Goal: Information Seeking & Learning: Learn about a topic

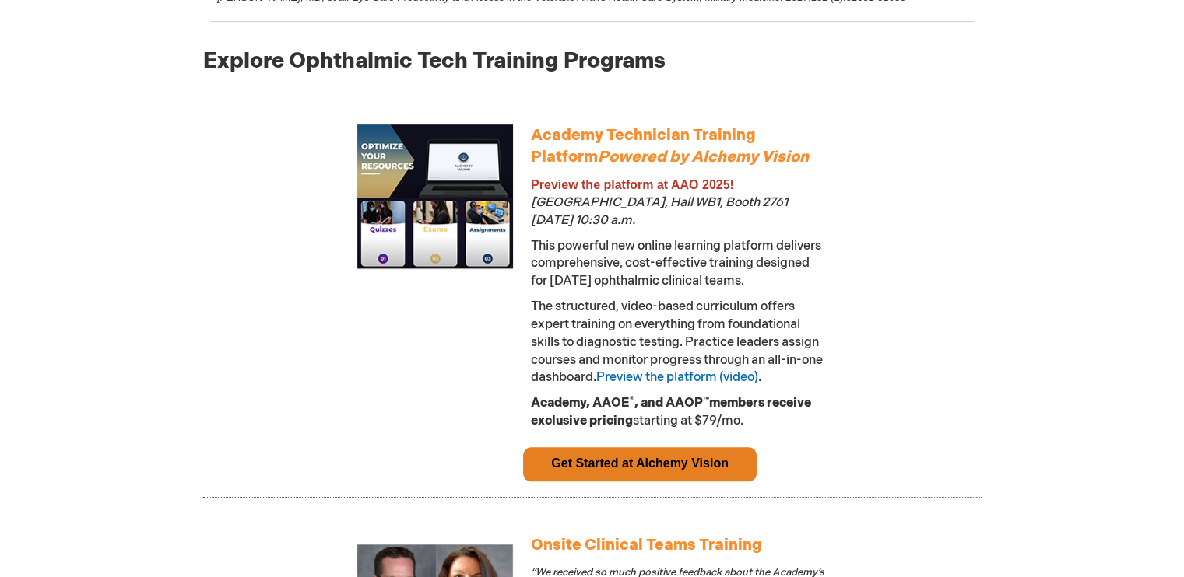
scroll to position [828, 0]
click at [636, 469] on link "Get Started at Alchemy Vision" at bounding box center [639, 462] width 177 height 13
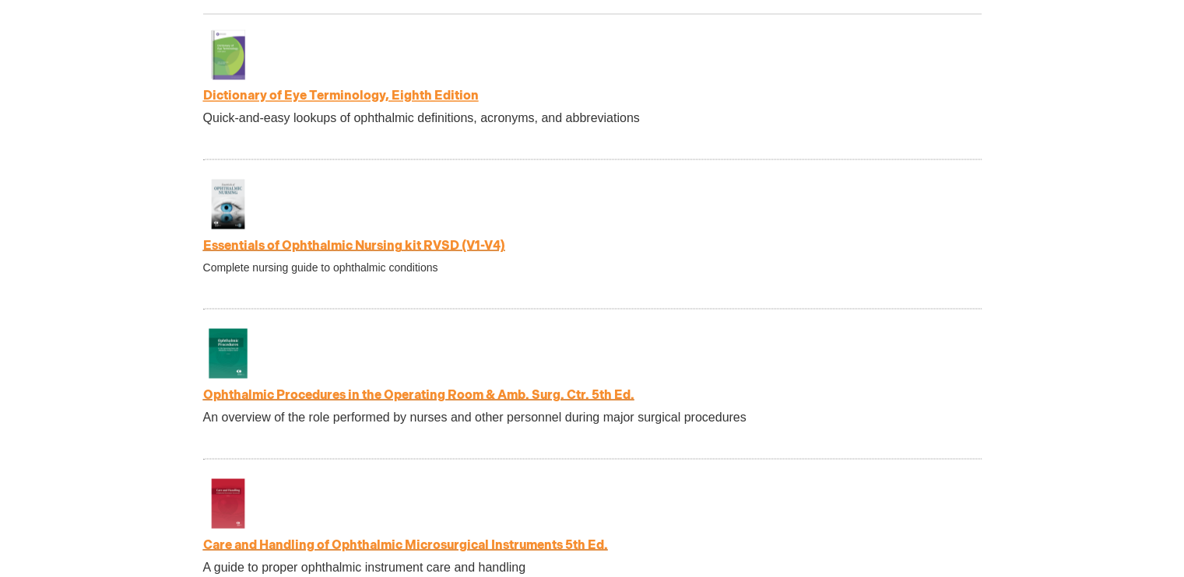
scroll to position [2824, 0]
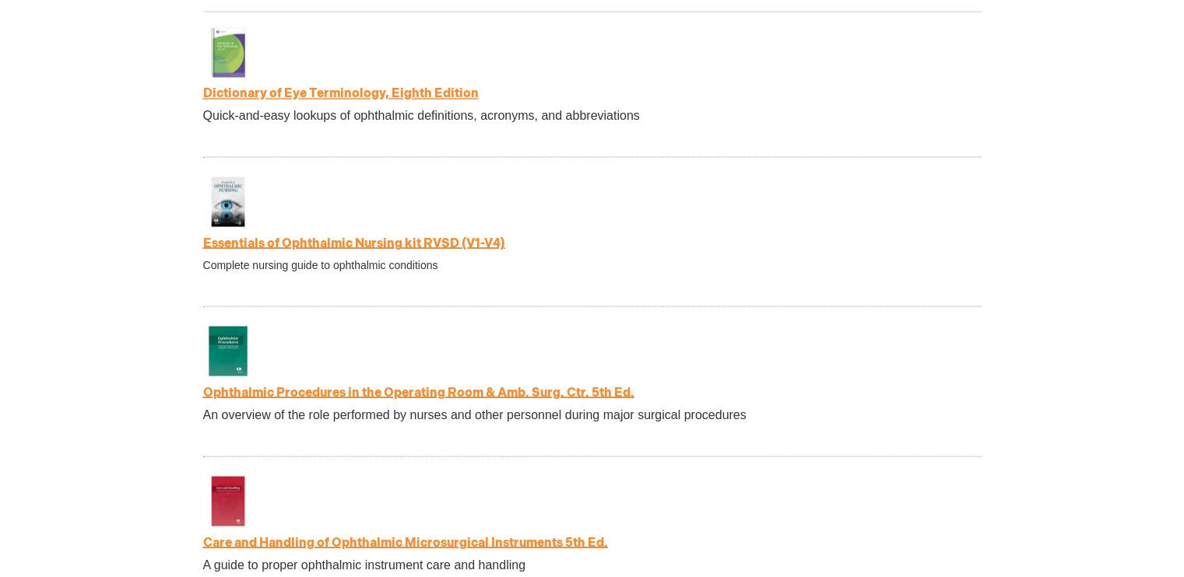
click at [481, 247] on link "Essentials of Ophthalmic Nursing kit RVSD (V1-V4)" at bounding box center [354, 243] width 302 height 15
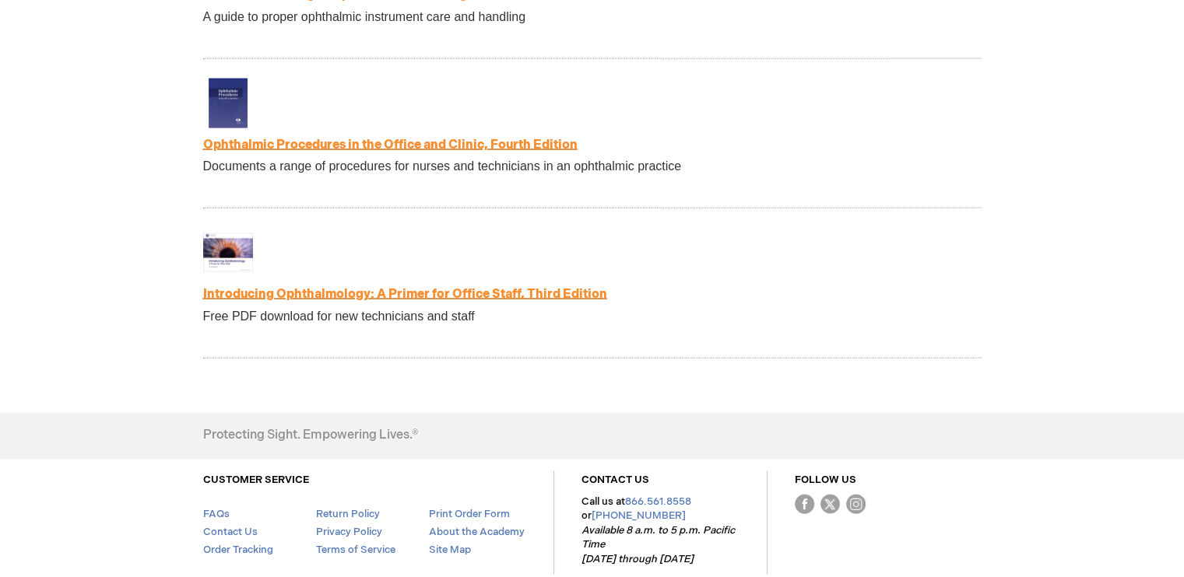
scroll to position [3372, 0]
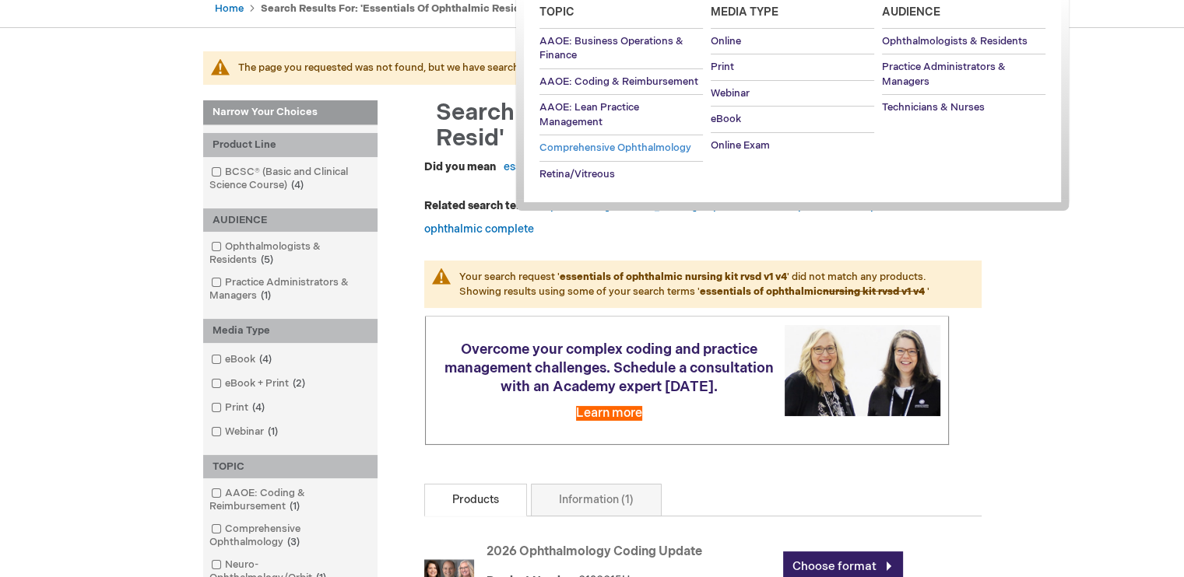
scroll to position [164, 0]
